Goal: Task Accomplishment & Management: Complete application form

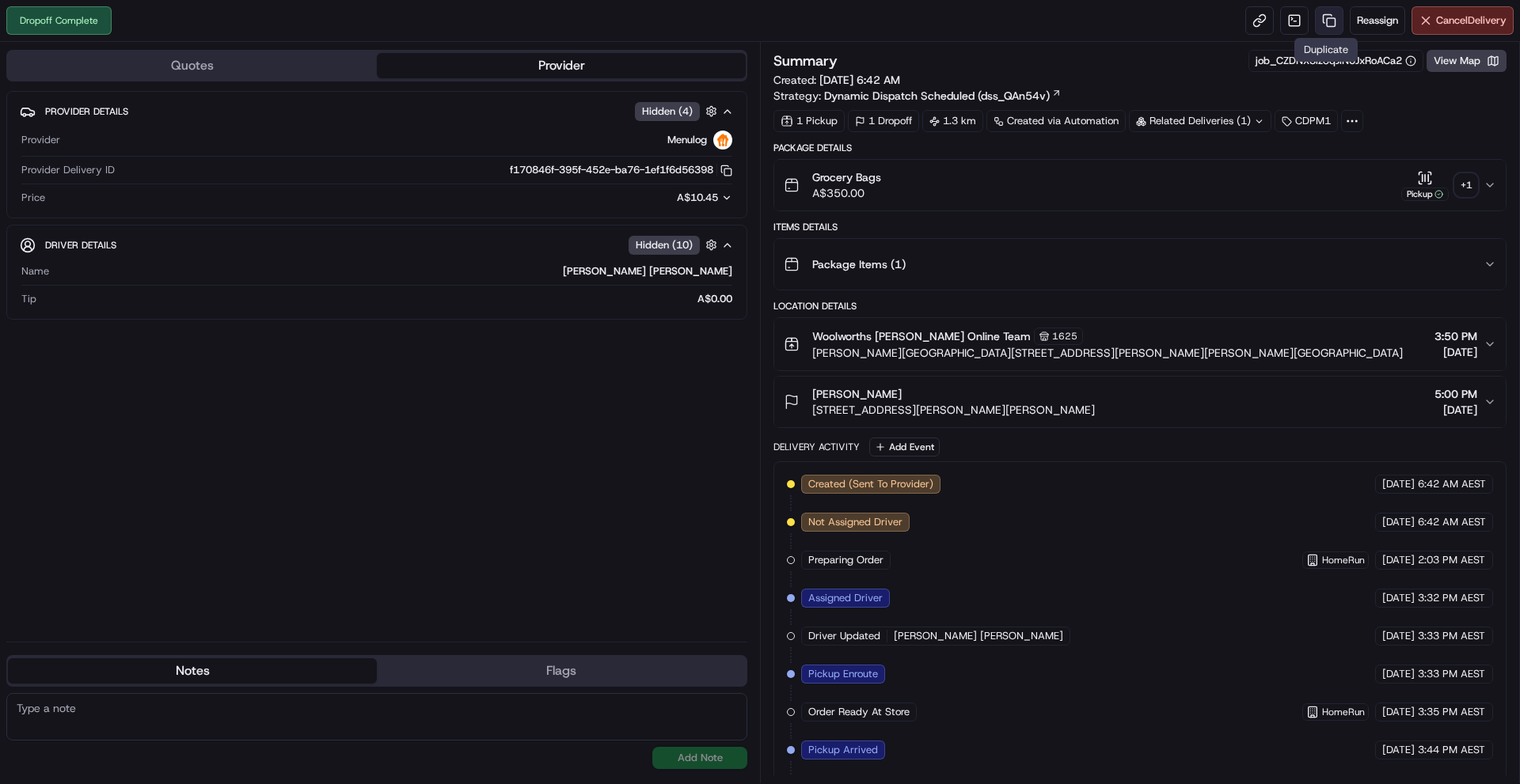
click at [1335, 20] on link at bounding box center [1329, 21] width 29 height 29
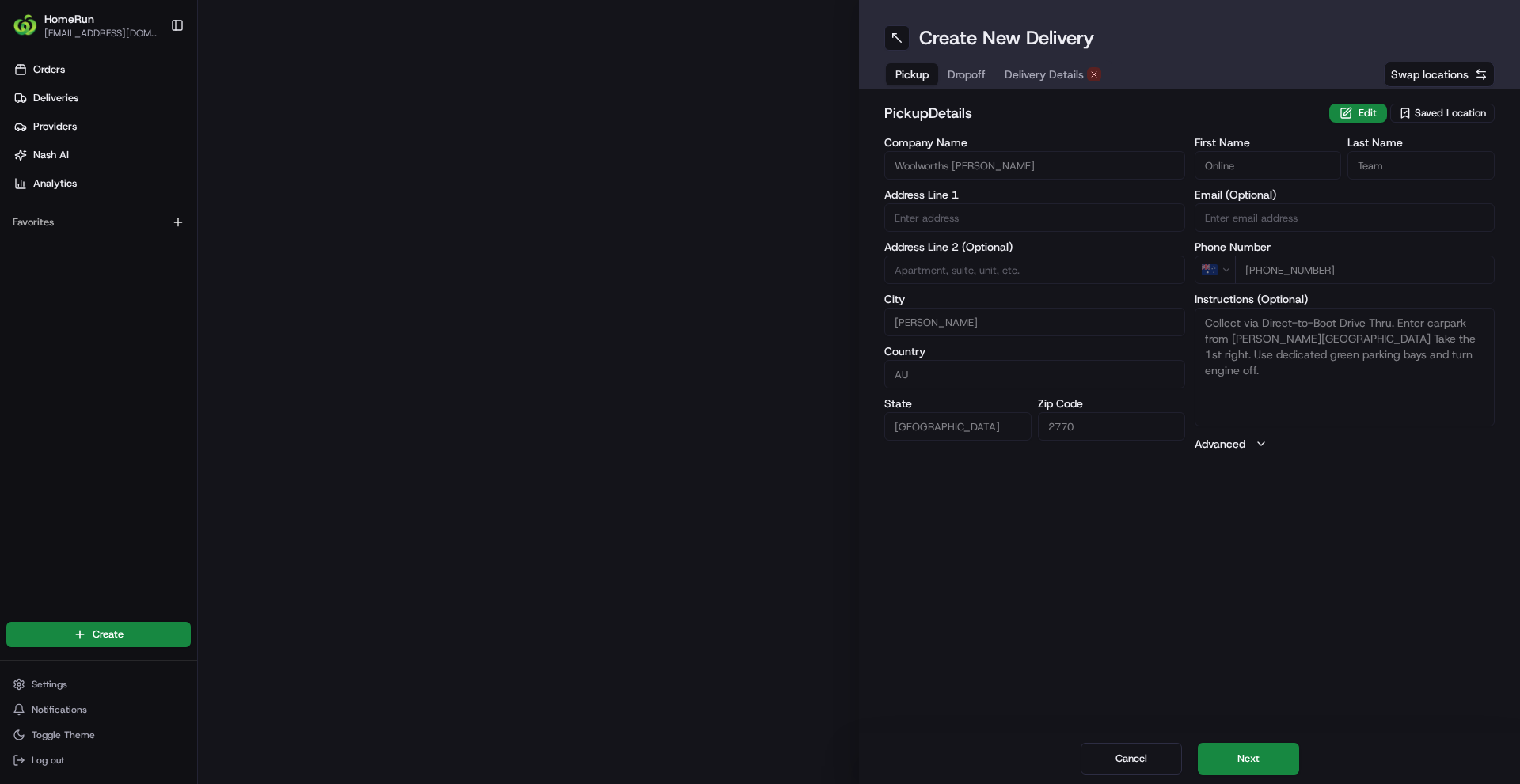
type input "[PERSON_NAME][GEOGRAPHIC_DATA][PERSON_NAME]"
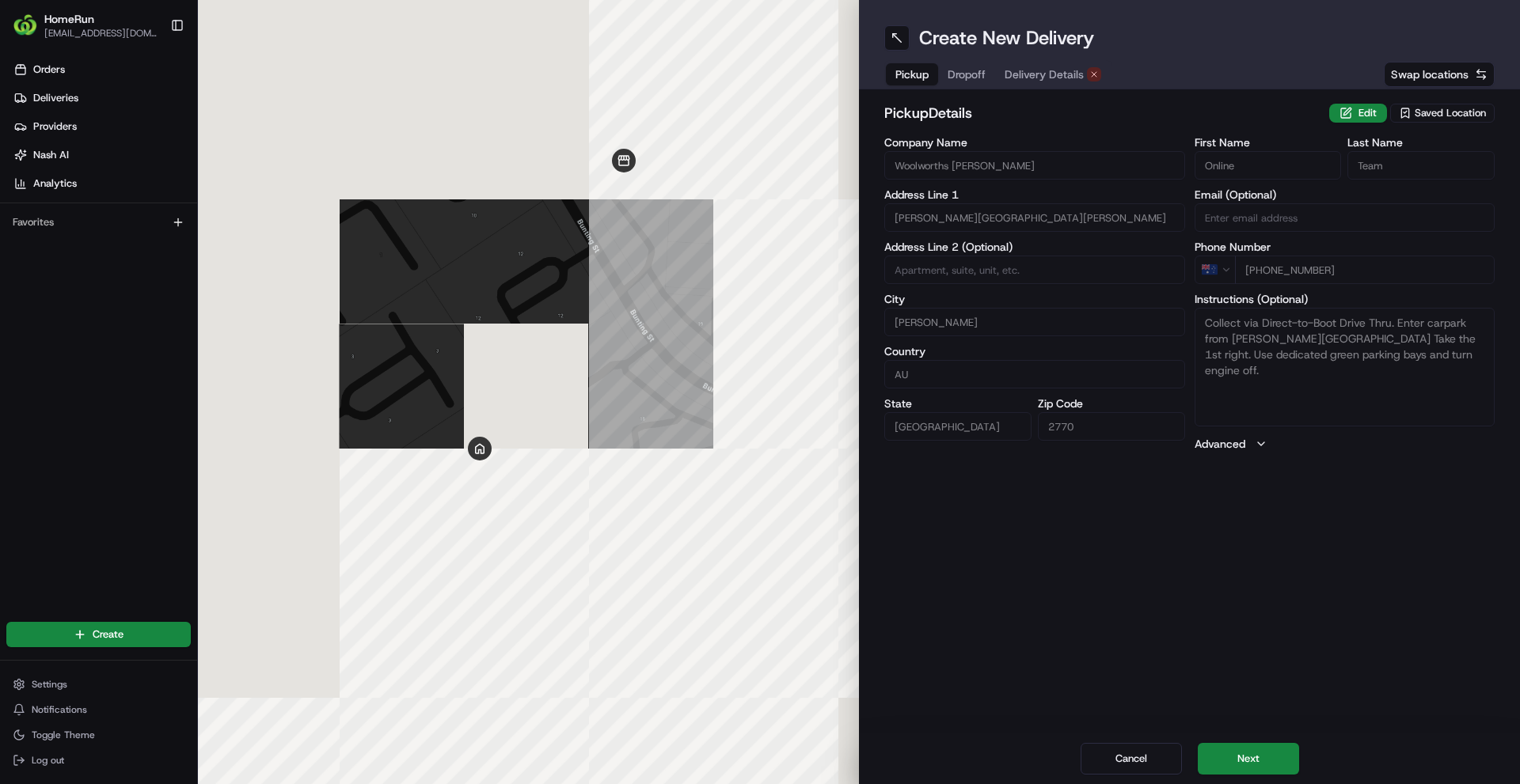
click at [1083, 73] on button "Delivery Details" at bounding box center [1053, 74] width 116 height 22
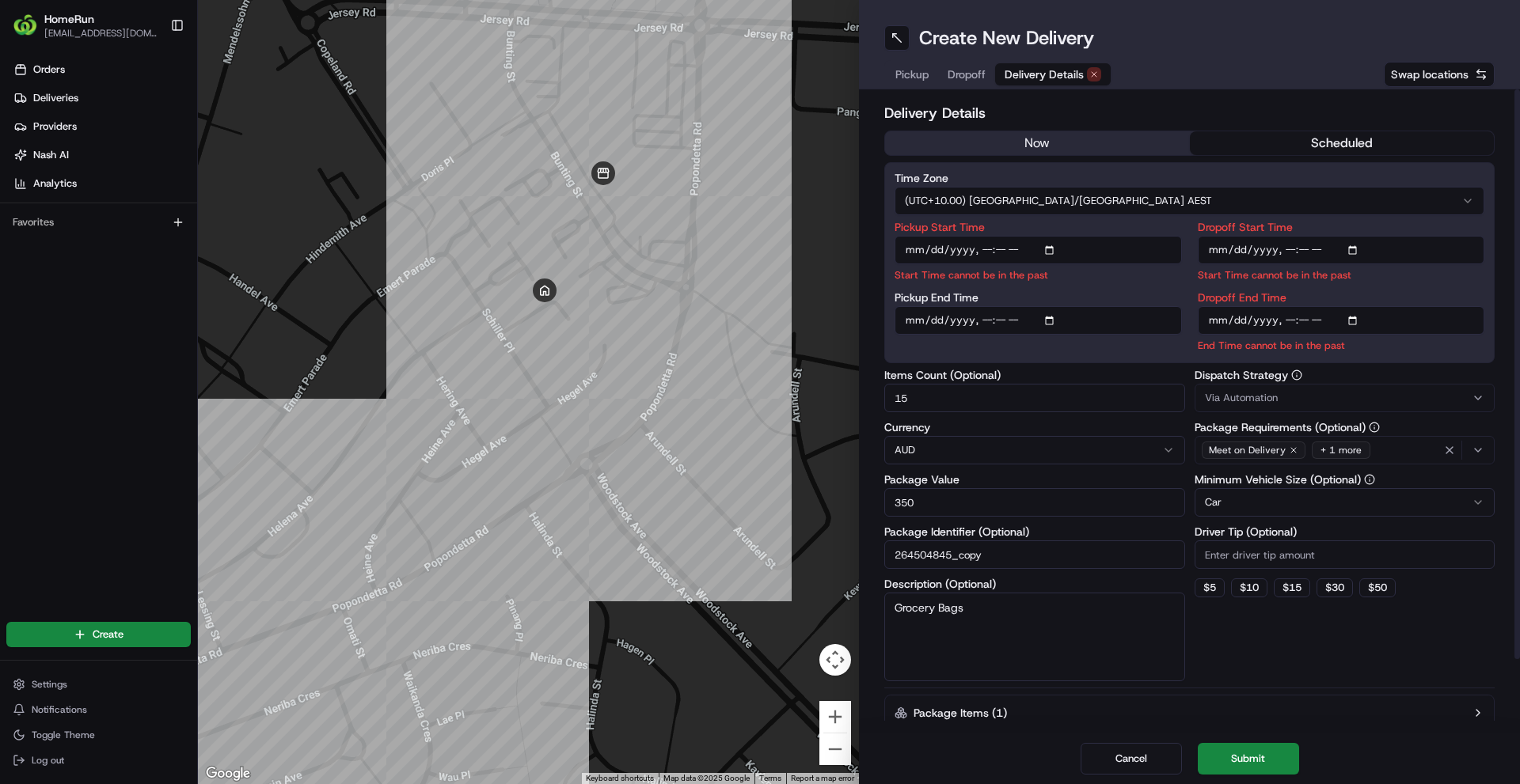
click at [1064, 79] on span "Delivery Details" at bounding box center [1045, 74] width 79 height 16
click at [986, 247] on input "Pickup Start Time" at bounding box center [1039, 250] width 287 height 29
type input "[DATE]T18:15"
click at [1294, 252] on input "Dropoff Start Time" at bounding box center [1342, 250] width 287 height 29
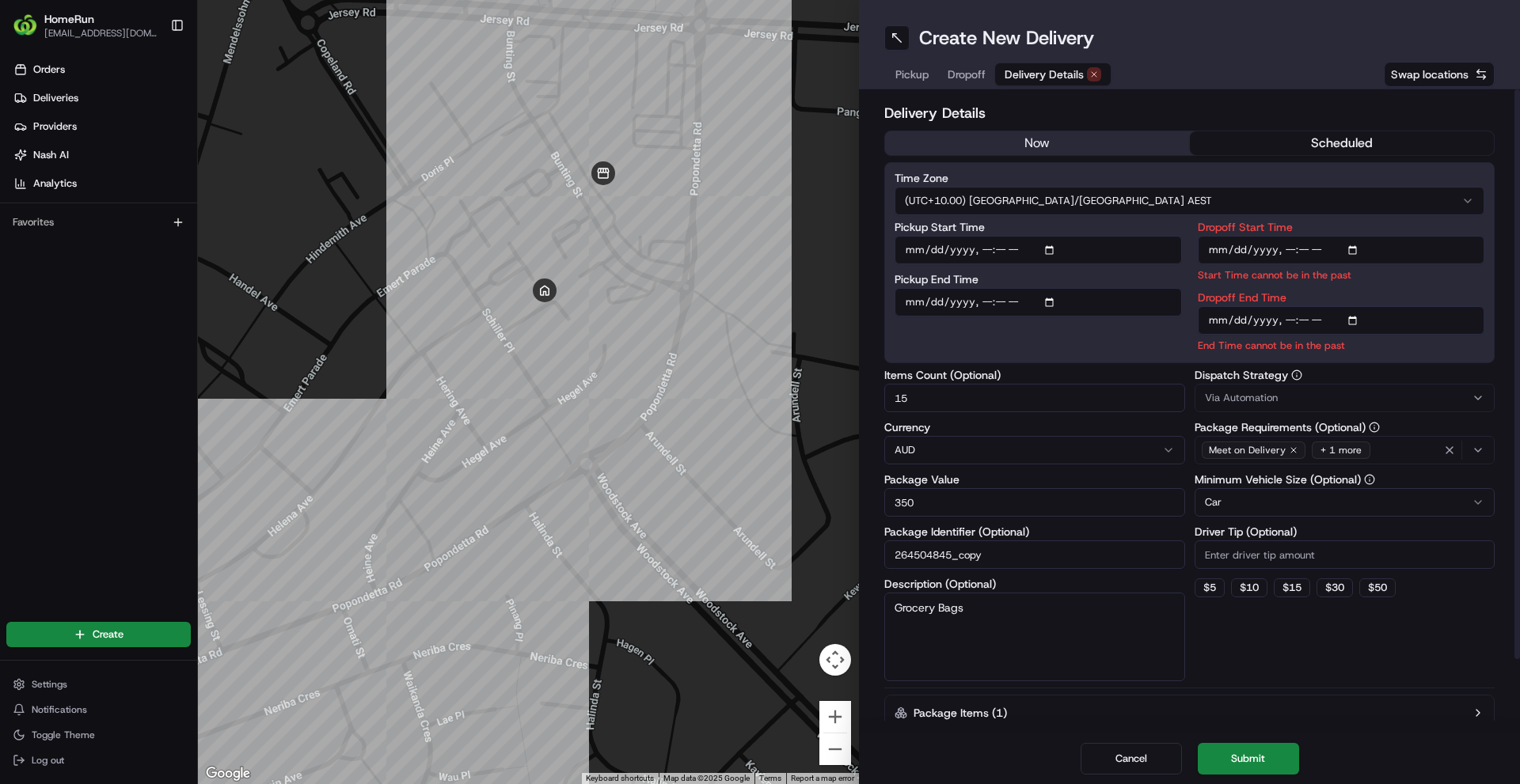
click at [1291, 251] on input "Dropoff Start Time" at bounding box center [1342, 250] width 287 height 29
type input "[DATE]T18:30"
click at [1303, 322] on input "Dropoff End Time" at bounding box center [1342, 321] width 287 height 29
click at [1289, 322] on input "Dropoff End Time" at bounding box center [1342, 321] width 287 height 29
type input "[DATE]T18:45"
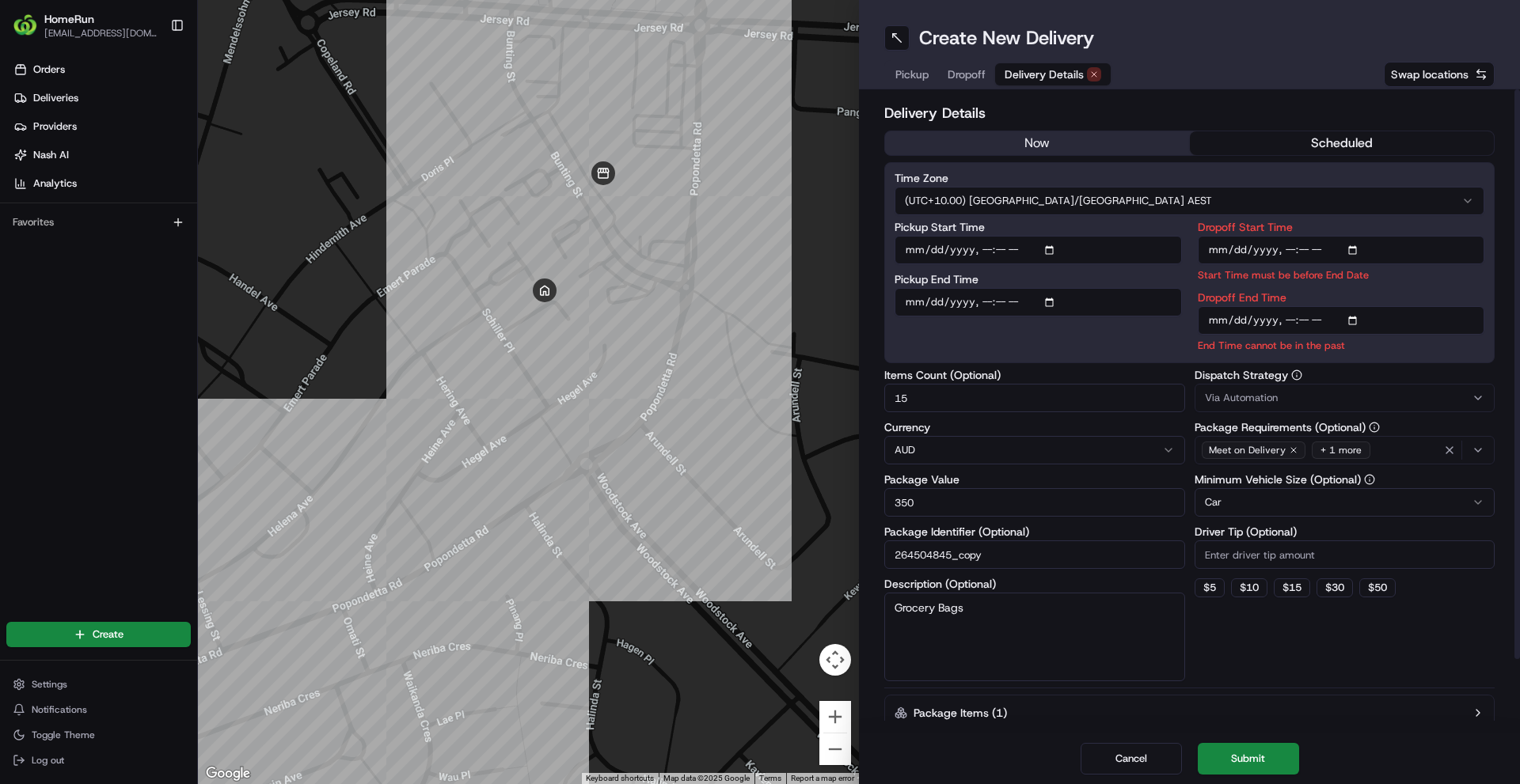
click at [1376, 661] on div "Dispatch Strategy Via Automation Package Requirements (Optional) Meet on Delive…" at bounding box center [1345, 525] width 301 height 311
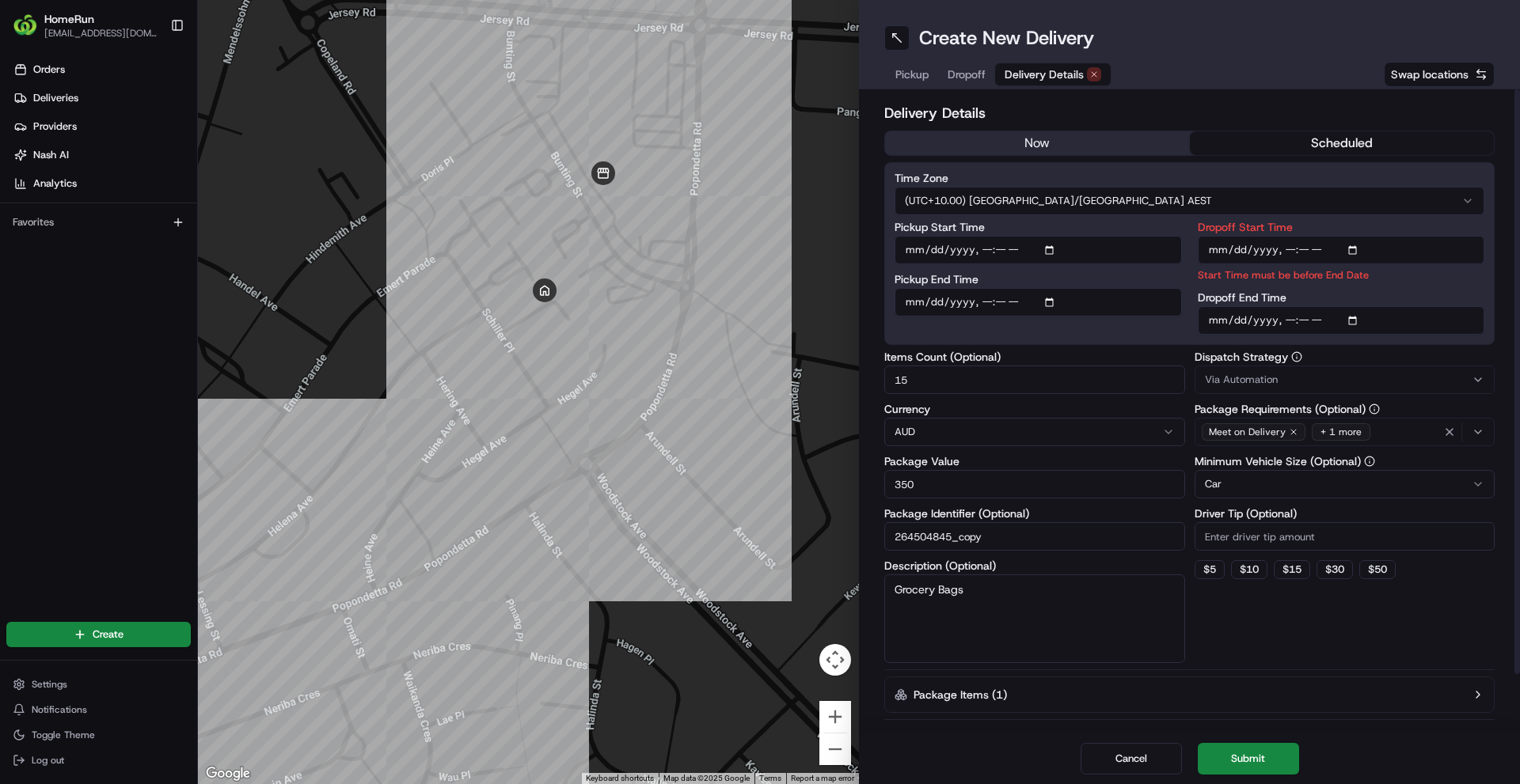
click at [1278, 757] on button "Submit" at bounding box center [1249, 759] width 101 height 32
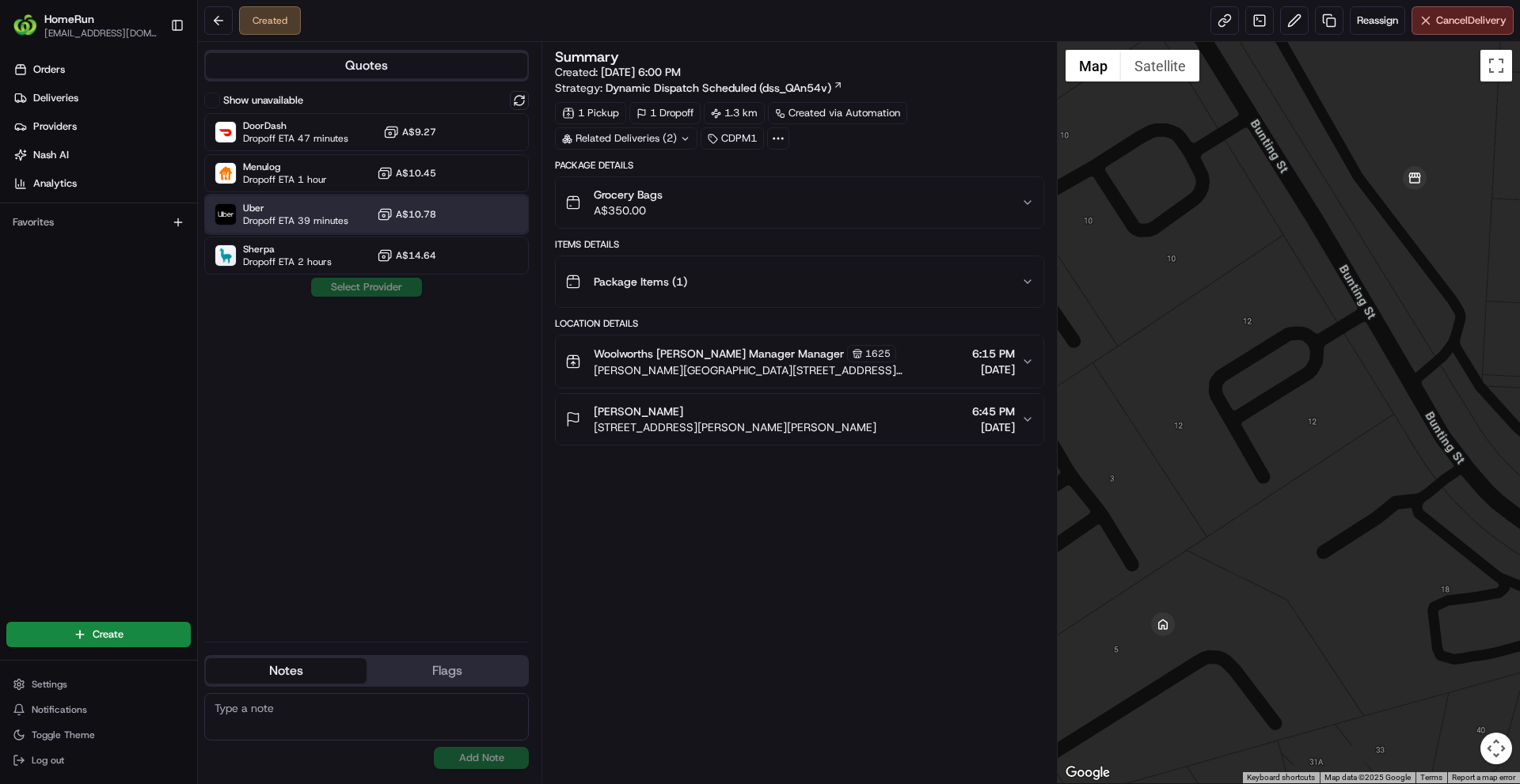
click at [339, 218] on span "Dropoff ETA 39 minutes" at bounding box center [296, 220] width 106 height 13
click at [364, 290] on button "Assign Provider" at bounding box center [366, 287] width 112 height 19
